Goal: Task Accomplishment & Management: Manage account settings

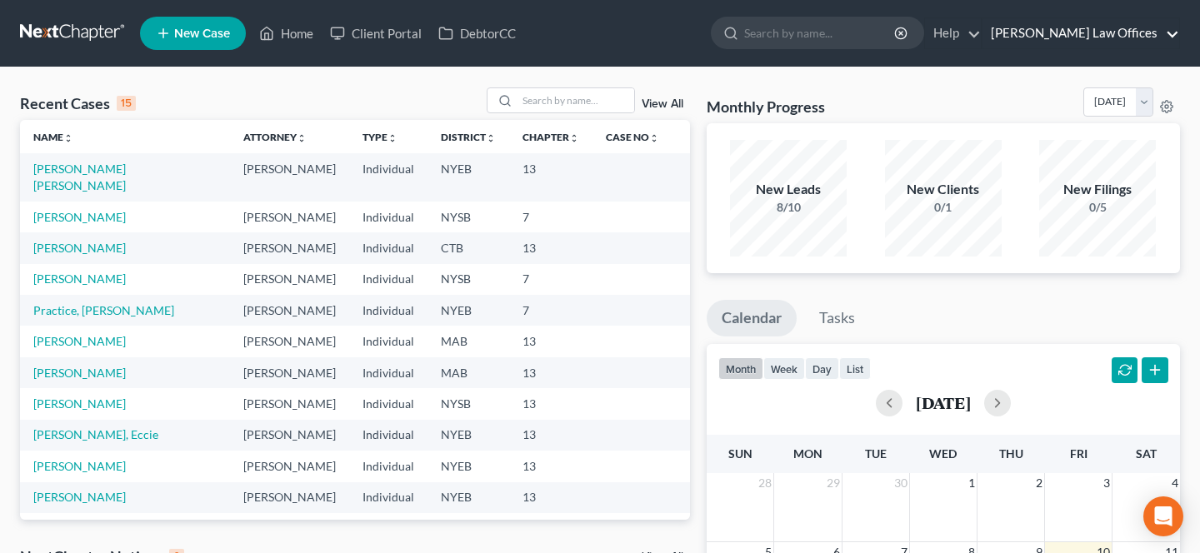
click at [1124, 22] on link "[PERSON_NAME] Law Offices" at bounding box center [1081, 33] width 197 height 30
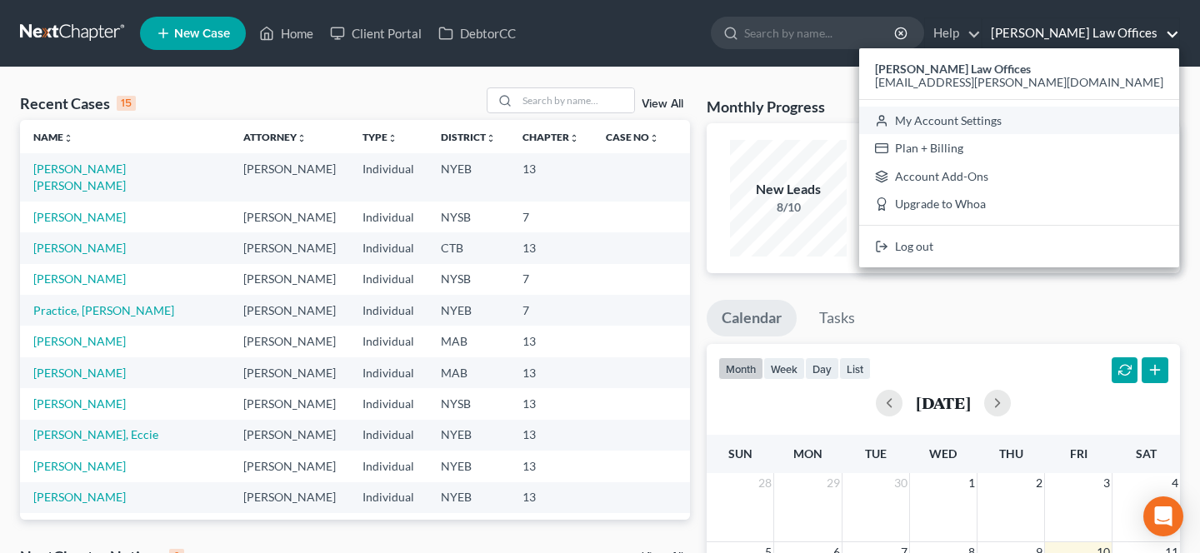
click at [1089, 124] on link "My Account Settings" at bounding box center [1019, 121] width 320 height 28
select select "24"
select select "35"
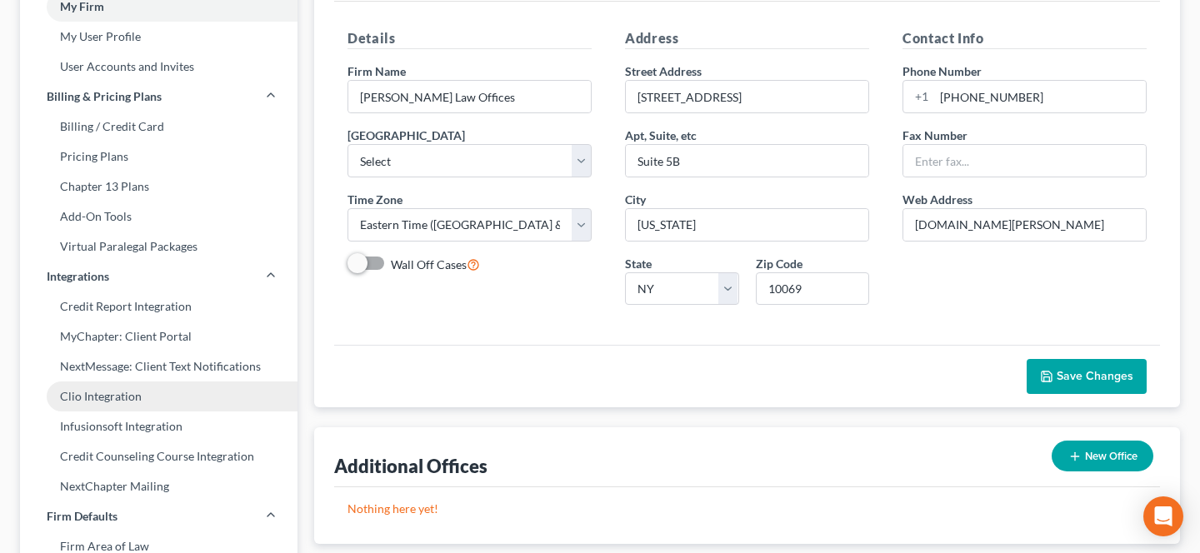
click at [177, 396] on link "Clio Integration" at bounding box center [159, 397] width 278 height 30
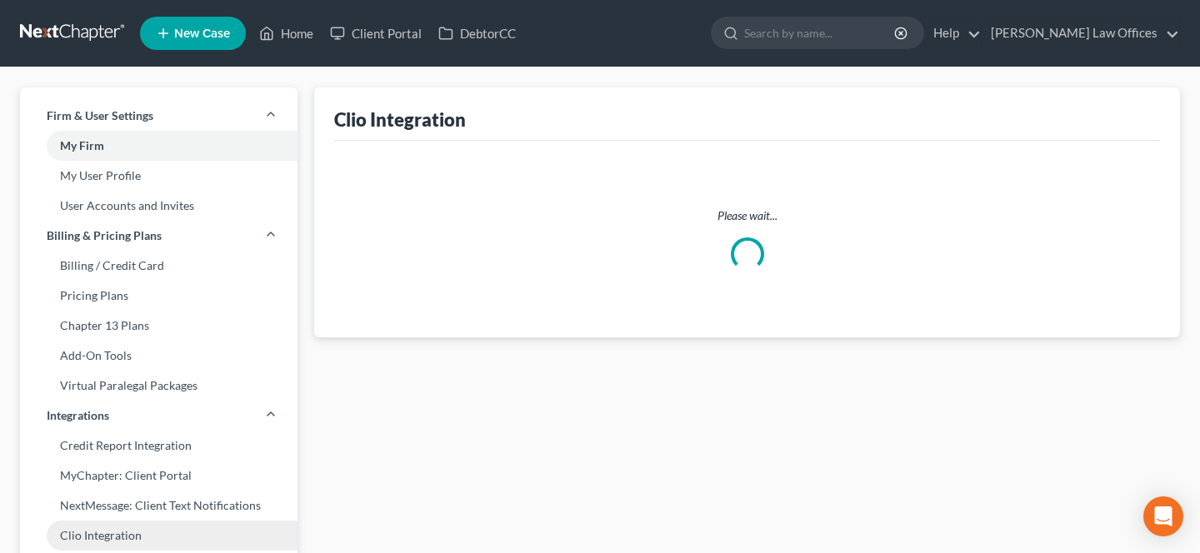
select select "1"
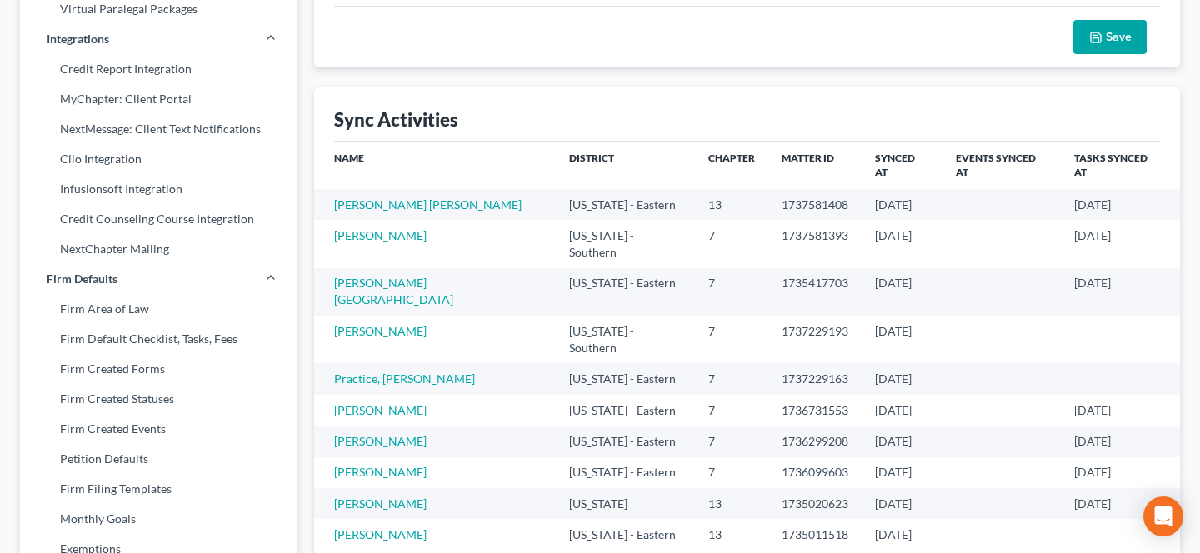
scroll to position [373, 0]
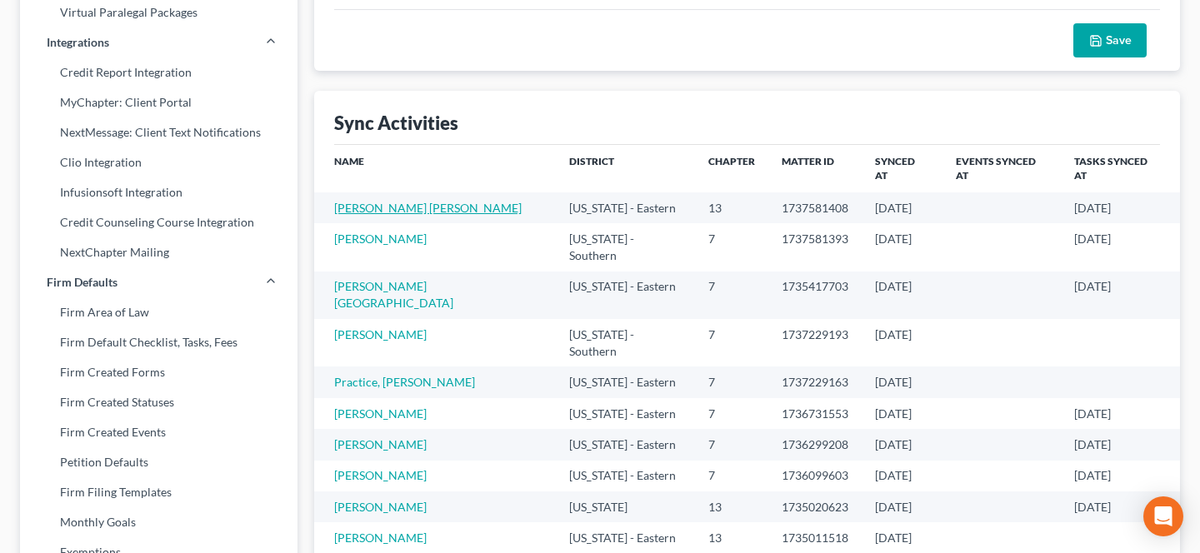
click at [408, 201] on link "[PERSON_NAME] [PERSON_NAME]" at bounding box center [428, 208] width 188 height 14
